Goal: Transaction & Acquisition: Purchase product/service

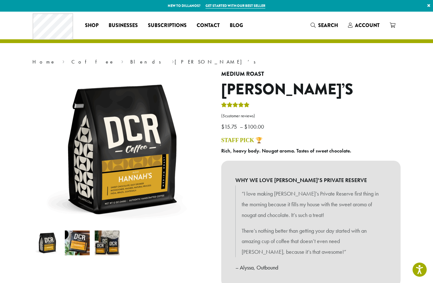
click at [366, 23] on span "Account" at bounding box center [367, 25] width 25 height 7
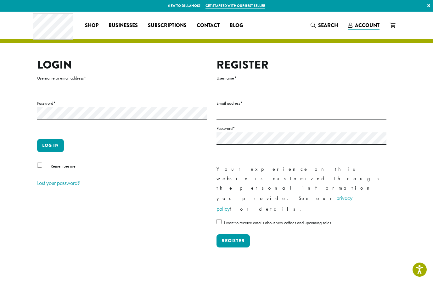
click at [129, 86] on input "Username or email address *" at bounding box center [122, 88] width 170 height 12
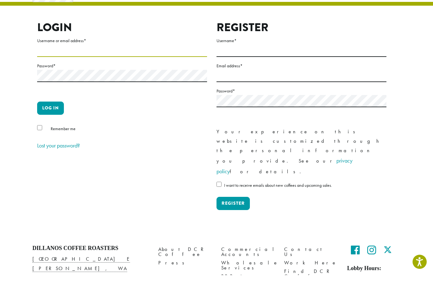
type input "**********"
click at [49, 109] on button "Log in" at bounding box center [50, 115] width 27 height 13
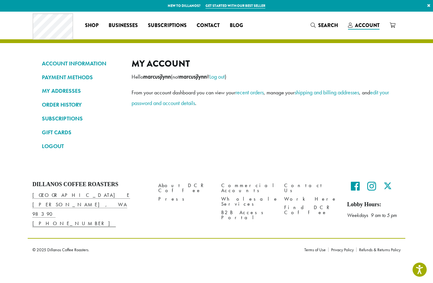
click at [52, 105] on link "ORDER HISTORY" at bounding box center [82, 104] width 80 height 11
click at [54, 104] on link "ORDER HISTORY" at bounding box center [82, 104] width 80 height 11
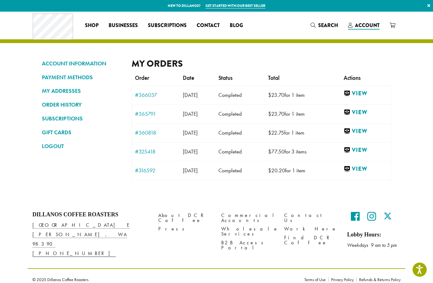
click at [369, 90] on link "View" at bounding box center [366, 94] width 44 height 8
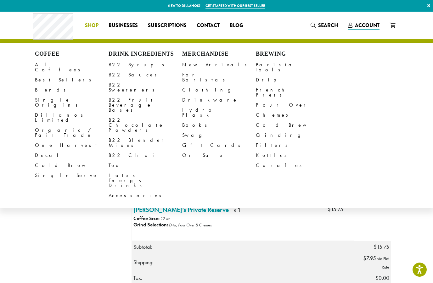
click at [53, 67] on link "All Coffees" at bounding box center [72, 67] width 74 height 15
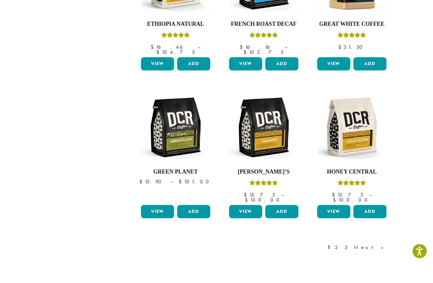
scroll to position [439, 0]
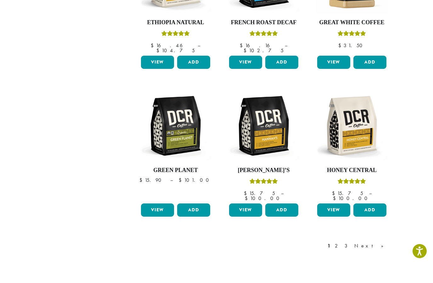
click at [381, 261] on link "Next »" at bounding box center [371, 265] width 36 height 8
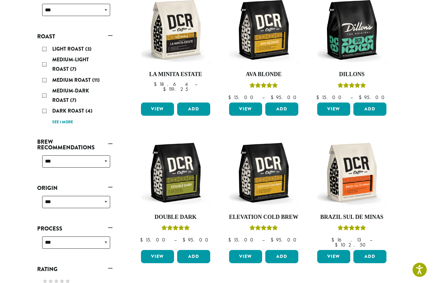
scroll to position [115, 0]
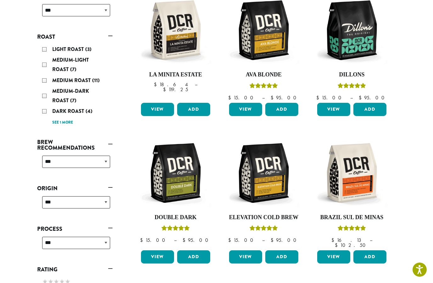
click at [356, 42] on img at bounding box center [352, 30] width 72 height 72
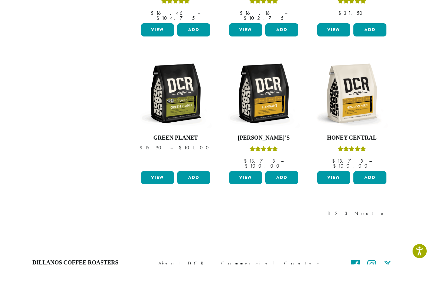
scroll to position [472, 0]
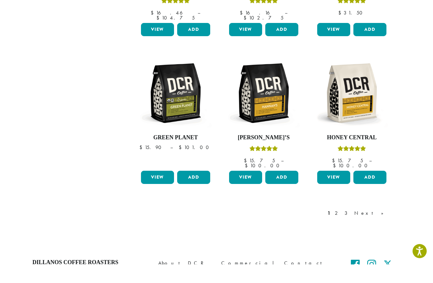
click at [341, 228] on link "2" at bounding box center [337, 232] width 8 height 8
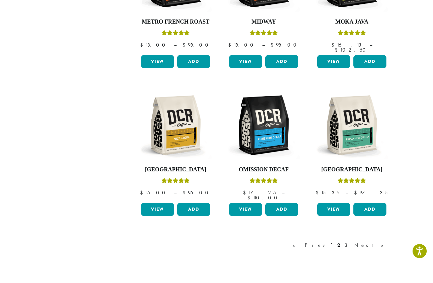
scroll to position [450, 0]
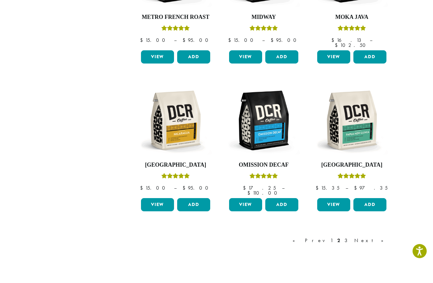
click at [351, 255] on link "3" at bounding box center [347, 259] width 8 height 8
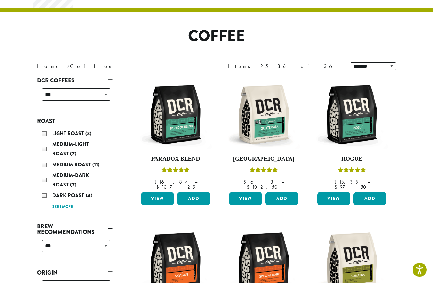
scroll to position [31, 0]
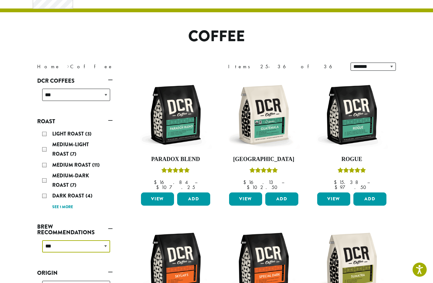
click at [51, 245] on select "**********" at bounding box center [76, 246] width 68 height 12
select select "********"
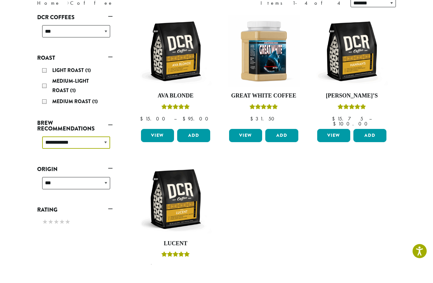
scroll to position [80, 0]
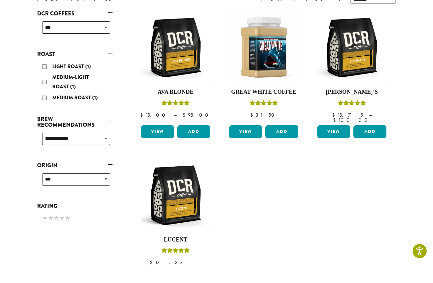
click at [183, 195] on img at bounding box center [175, 214] width 72 height 72
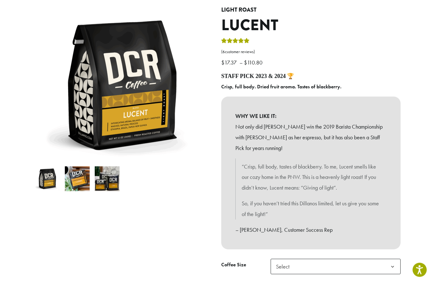
scroll to position [63, 0]
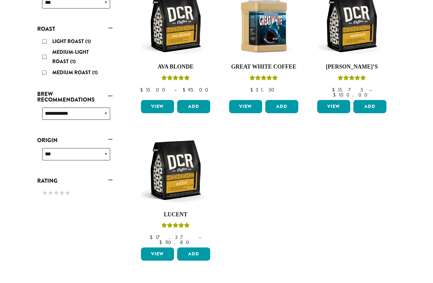
scroll to position [123, 0]
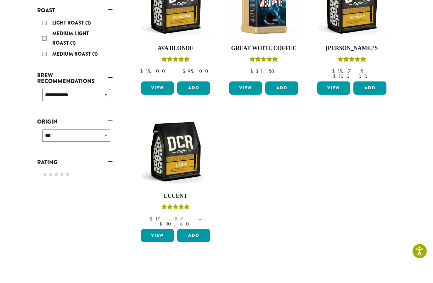
click at [351, 42] on img at bounding box center [352, 22] width 72 height 72
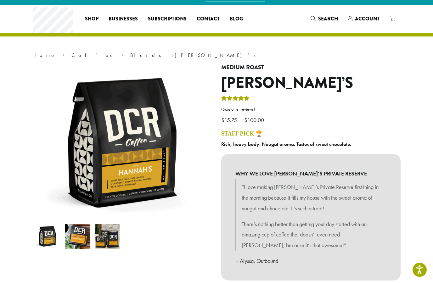
scroll to position [6, 0]
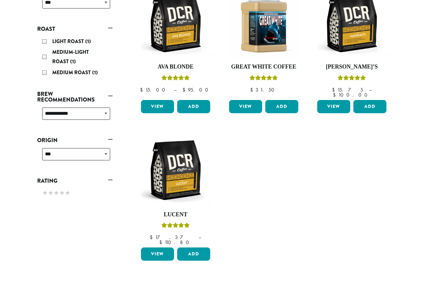
scroll to position [123, 0]
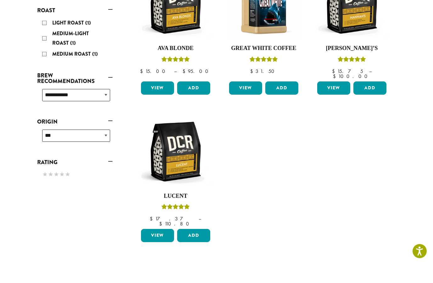
click at [172, 178] on img at bounding box center [175, 170] width 72 height 72
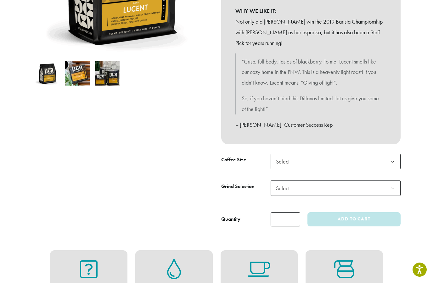
scroll to position [165, 0]
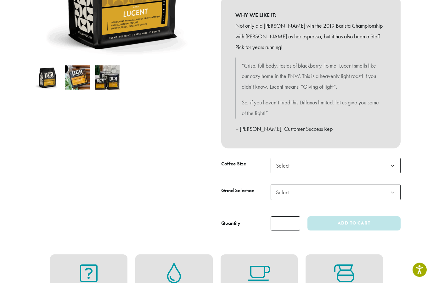
click at [311, 161] on span "Select" at bounding box center [336, 165] width 130 height 15
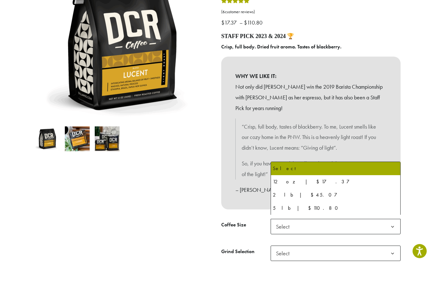
scroll to position [105, 0]
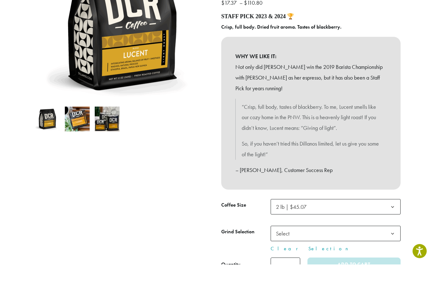
click at [282, 246] on span "Select" at bounding box center [284, 252] width 22 height 12
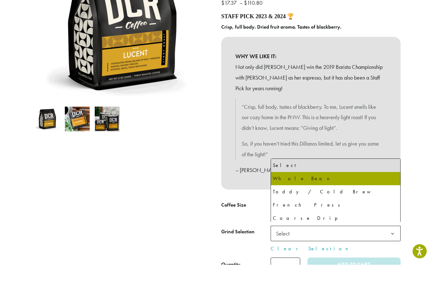
select select "**********"
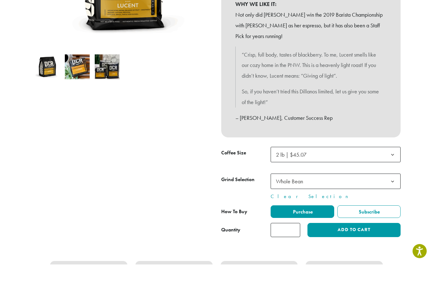
scroll to position [159, 0]
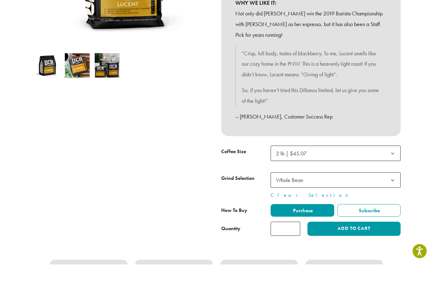
click at [337, 240] on button "Add to cart" at bounding box center [353, 247] width 93 height 14
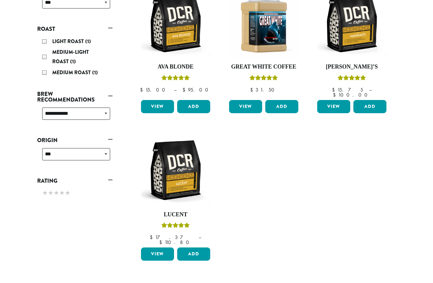
scroll to position [123, 0]
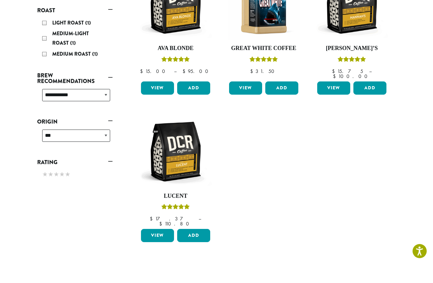
click at [331, 37] on img at bounding box center [352, 22] width 72 height 72
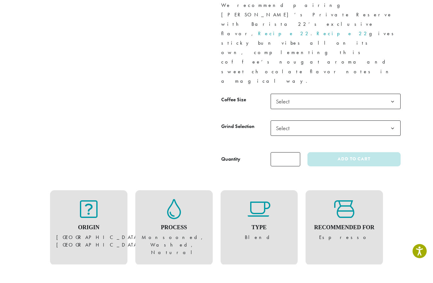
scroll to position [279, 0]
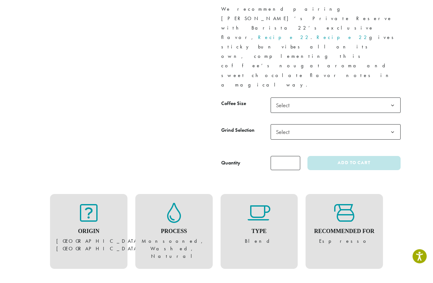
click at [289, 113] on span "Select" at bounding box center [284, 119] width 22 height 12
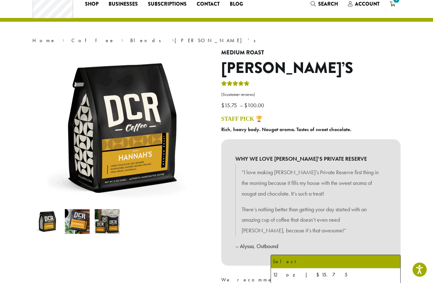
scroll to position [0, 0]
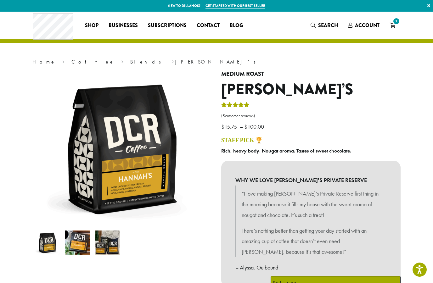
click at [355, 29] on span "Account" at bounding box center [363, 26] width 31 height 8
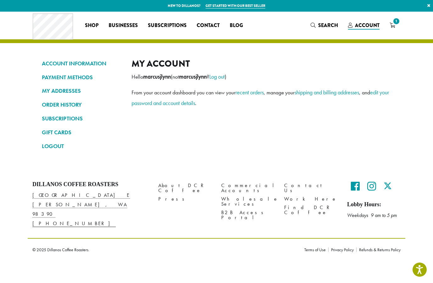
click at [51, 104] on link "ORDER HISTORY" at bounding box center [82, 104] width 80 height 11
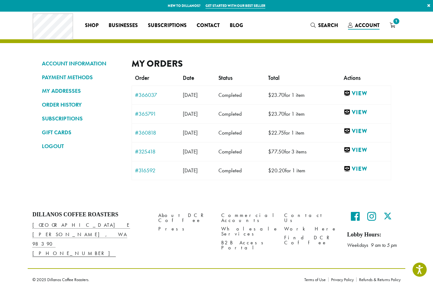
click at [367, 131] on link "View" at bounding box center [366, 131] width 44 height 8
click at [367, 149] on link "View" at bounding box center [366, 150] width 44 height 8
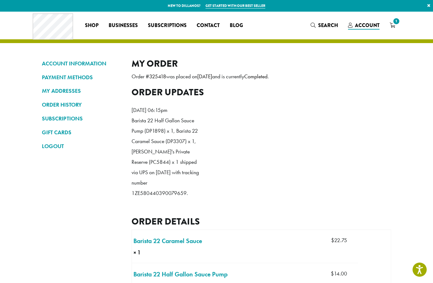
click at [395, 24] on span "1" at bounding box center [396, 21] width 8 height 8
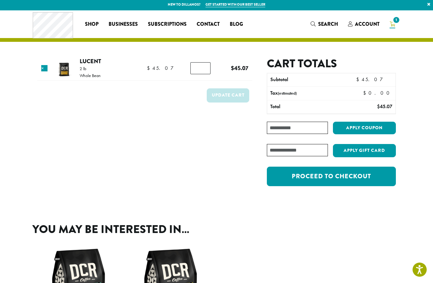
scroll to position [1, 0]
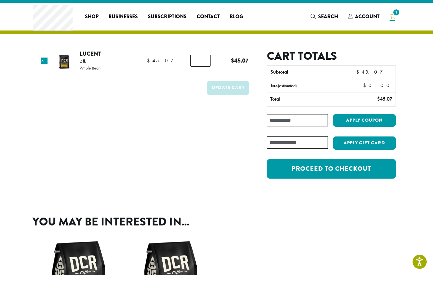
click at [304, 172] on link "Proceed to checkout" at bounding box center [331, 177] width 129 height 20
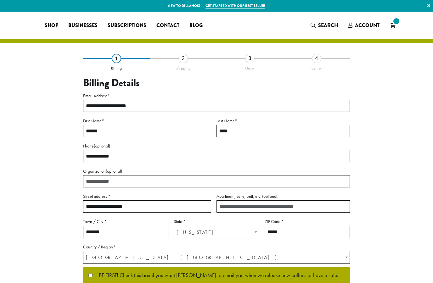
select select "**"
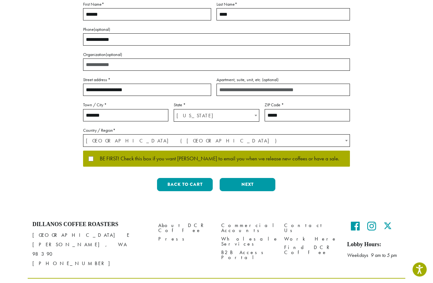
scroll to position [117, 0]
click at [251, 182] on button "Next" at bounding box center [248, 184] width 56 height 13
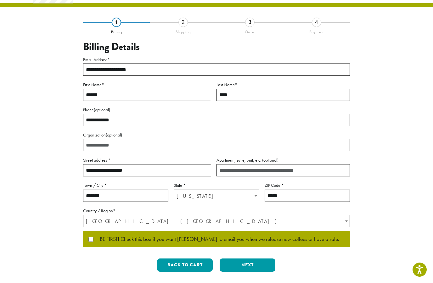
scroll to position [0, 0]
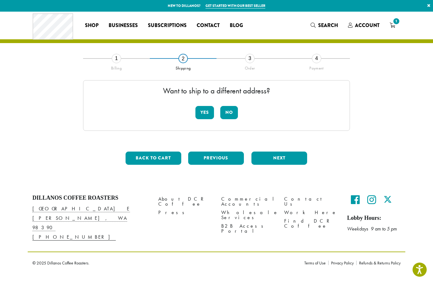
click at [233, 109] on button "No" at bounding box center [229, 112] width 18 height 13
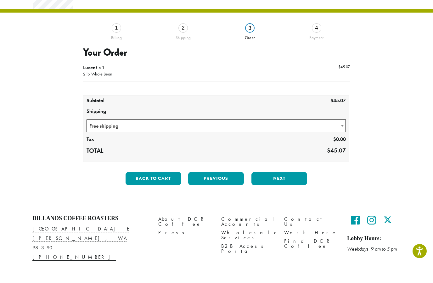
scroll to position [12, 0]
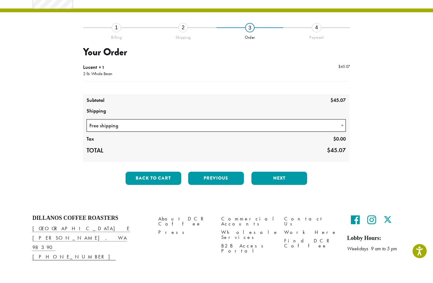
click at [276, 190] on button "Next" at bounding box center [279, 196] width 56 height 13
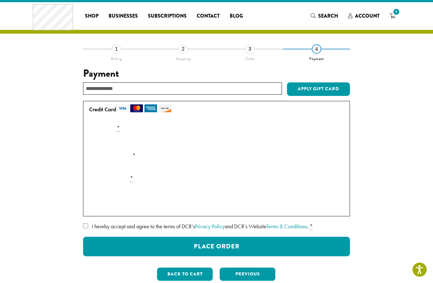
scroll to position [0, 0]
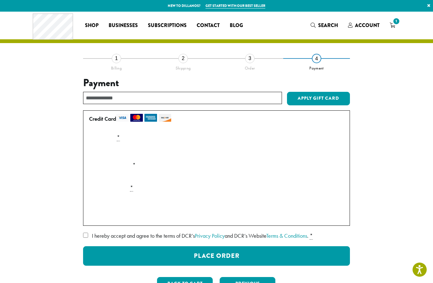
click at [183, 59] on div "2" at bounding box center [182, 58] width 9 height 9
click at [180, 58] on div "2" at bounding box center [182, 58] width 9 height 9
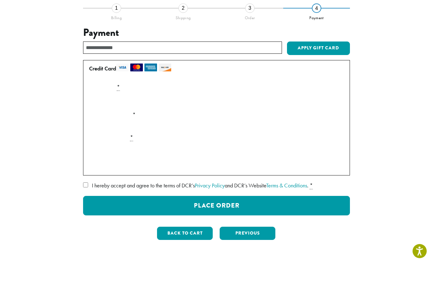
scroll to position [34, 0]
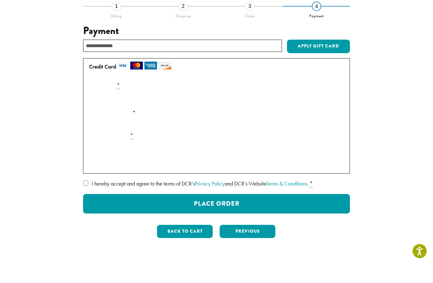
click at [241, 243] on button "Previous" at bounding box center [248, 249] width 56 height 13
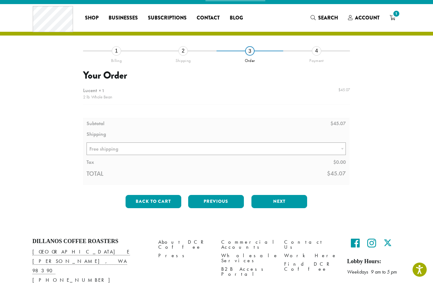
click at [211, 199] on button "Previous" at bounding box center [216, 201] width 56 height 13
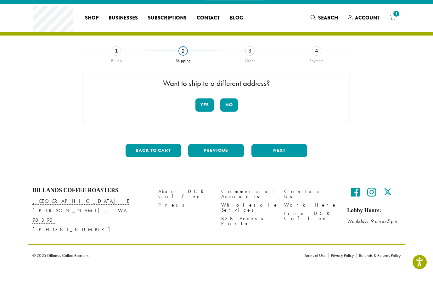
click at [215, 152] on button "Previous" at bounding box center [216, 158] width 56 height 13
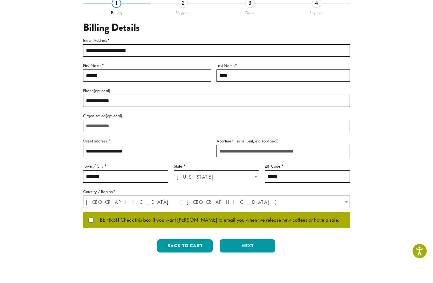
scroll to position [37, 0]
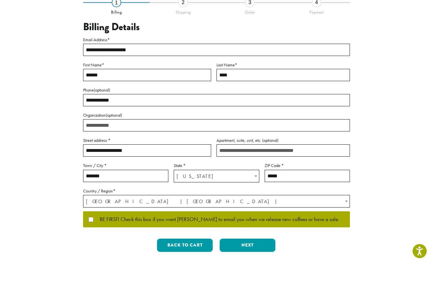
click at [244, 257] on button "Next" at bounding box center [248, 263] width 56 height 13
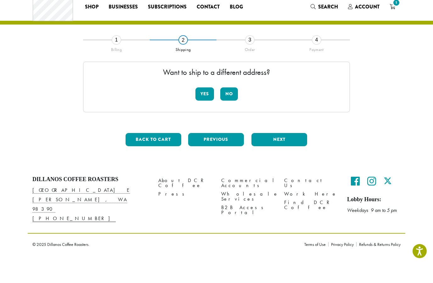
scroll to position [0, 0]
click at [233, 106] on button "No" at bounding box center [229, 112] width 18 height 13
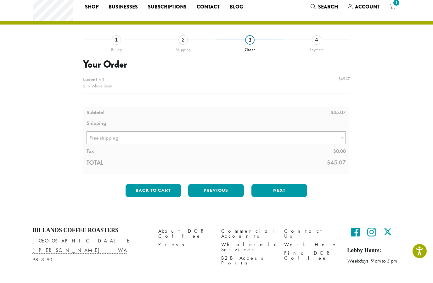
click at [281, 203] on button "Next" at bounding box center [279, 209] width 56 height 13
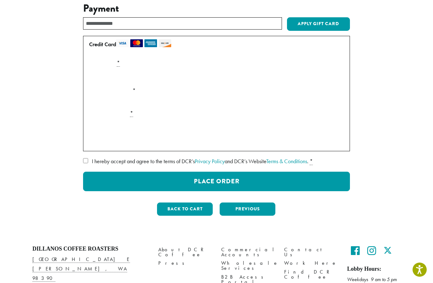
scroll to position [74, 0]
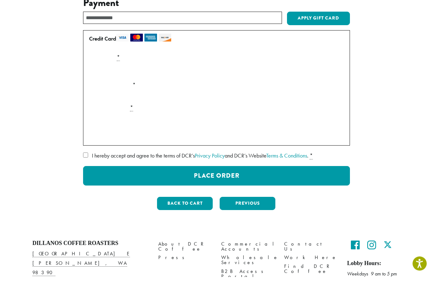
click at [209, 172] on button "Place Order" at bounding box center [216, 182] width 267 height 20
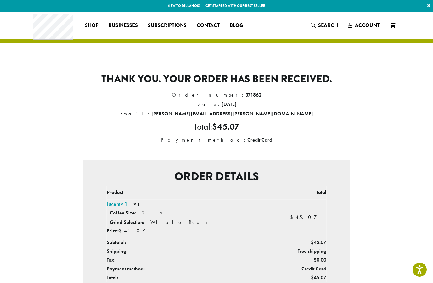
click at [3, 20] on header "Coffee All Coffees Best Sellers Blends Single Origins Dillanos Limited Organic …" at bounding box center [216, 27] width 433 height 31
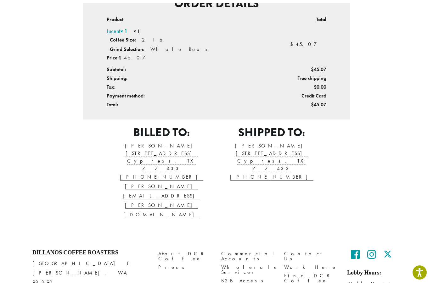
scroll to position [174, 0]
